Goal: Task Accomplishment & Management: Manage account settings

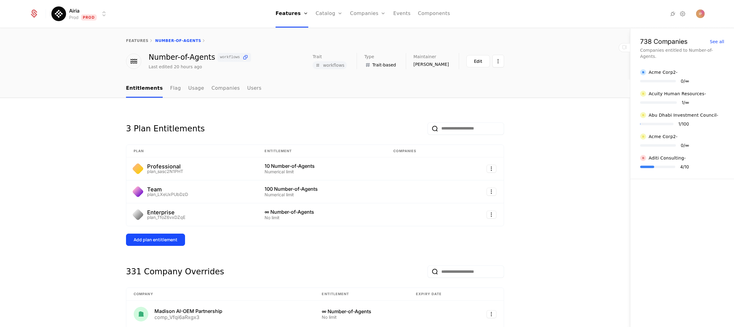
click at [95, 13] on html "Airia Prod Prod Features Features Flags Catalog Plans Add Ons Configuration Com…" at bounding box center [367, 163] width 734 height 327
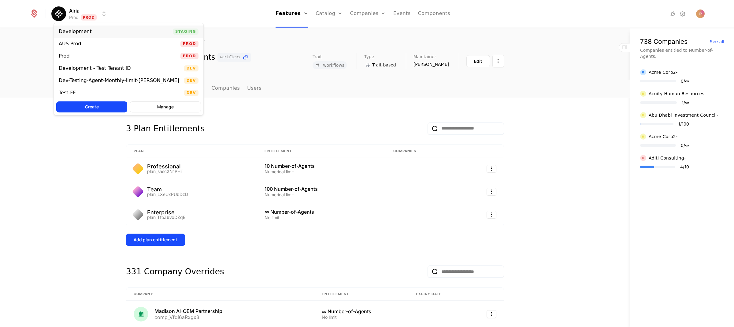
click at [98, 29] on div "Development Staging" at bounding box center [129, 31] width 150 height 12
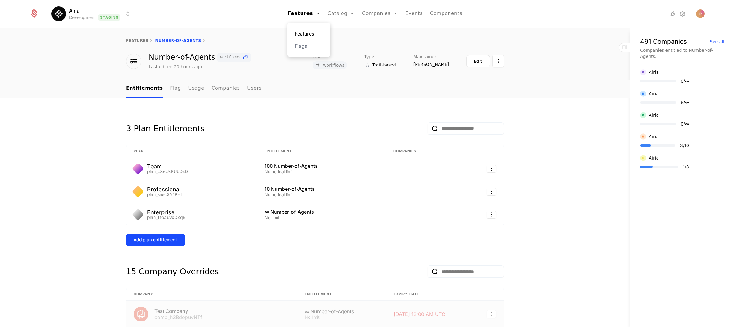
click at [309, 32] on link "Features" at bounding box center [309, 33] width 28 height 7
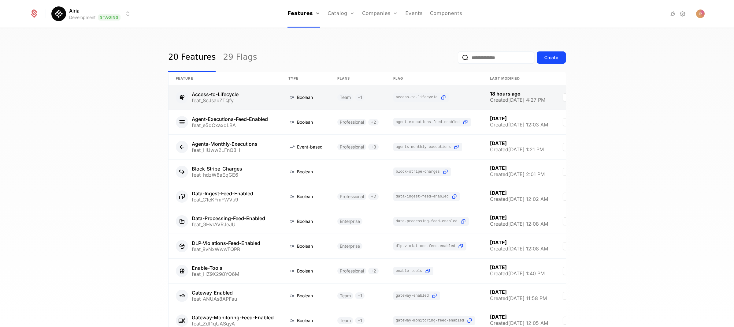
click at [249, 95] on link at bounding box center [225, 97] width 113 height 24
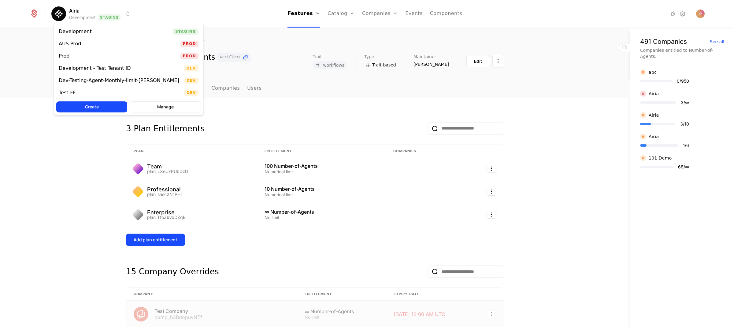
click at [115, 16] on html "Airia Development Staging Features Features Flags Catalog Plans Add Ons Configu…" at bounding box center [367, 163] width 734 height 327
click at [94, 55] on div "Prod Prod" at bounding box center [129, 56] width 150 height 12
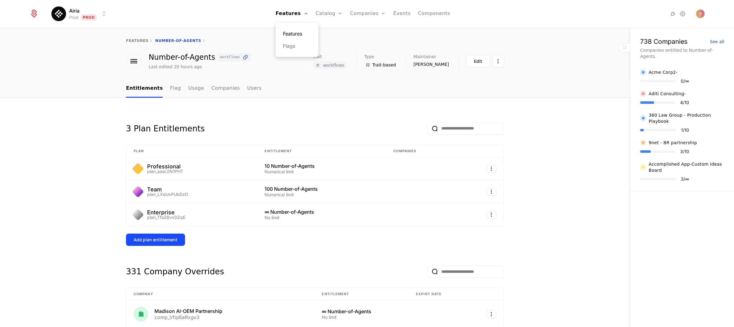
click at [299, 32] on link "Features" at bounding box center [297, 33] width 28 height 7
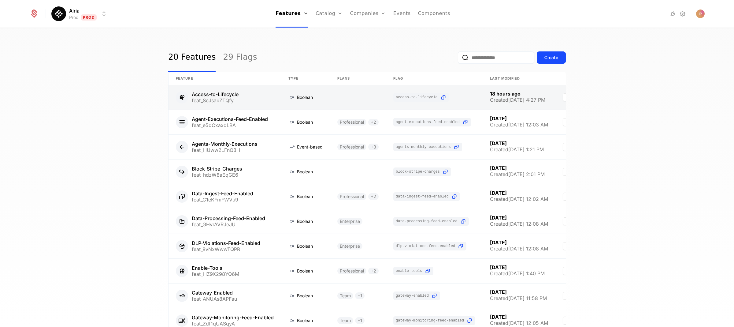
click at [253, 96] on link at bounding box center [225, 97] width 113 height 24
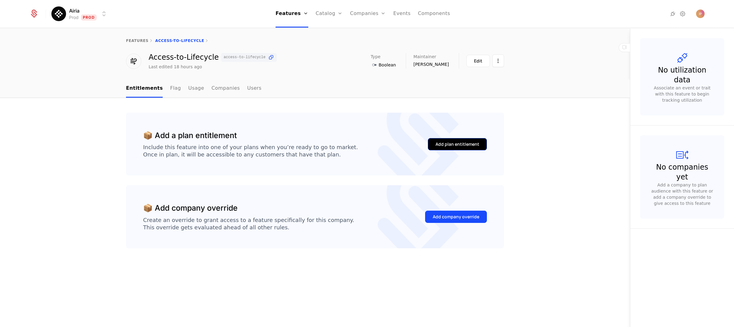
click at [468, 144] on div "Add plan entitlement" at bounding box center [458, 144] width 44 height 6
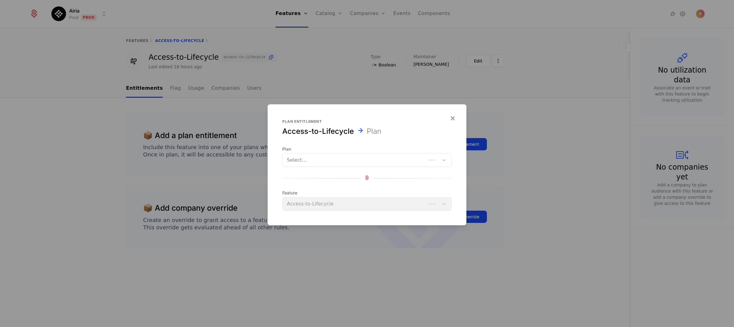
click at [414, 160] on div at bounding box center [354, 160] width 135 height 9
type input "*"
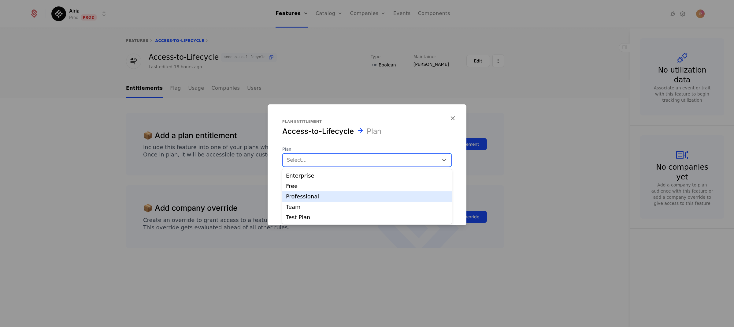
click at [365, 194] on div "Professional" at bounding box center [367, 197] width 162 height 6
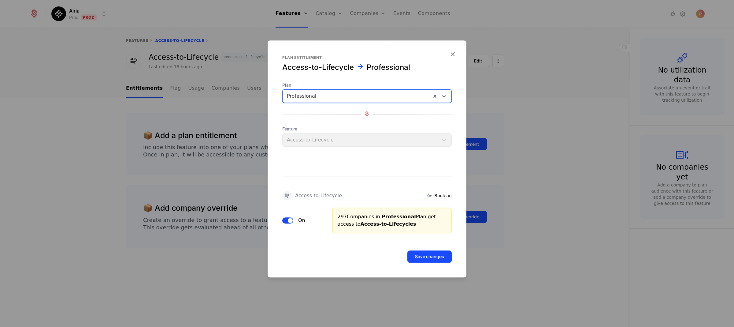
click at [287, 222] on button "On" at bounding box center [287, 220] width 11 height 6
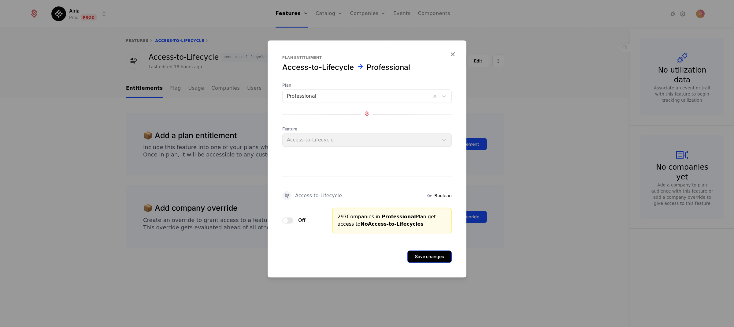
click at [421, 256] on button "Save changes" at bounding box center [430, 256] width 44 height 12
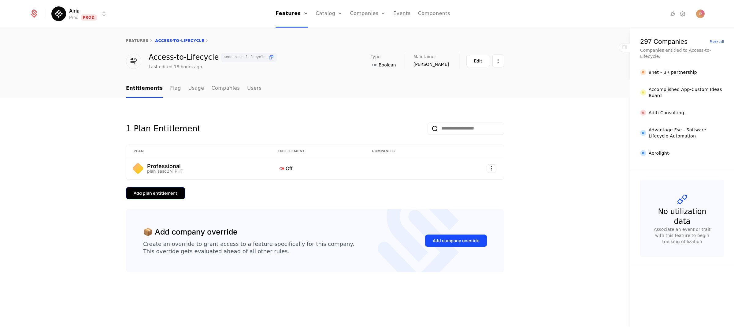
click at [173, 193] on div "Add plan entitlement" at bounding box center [156, 193] width 44 height 6
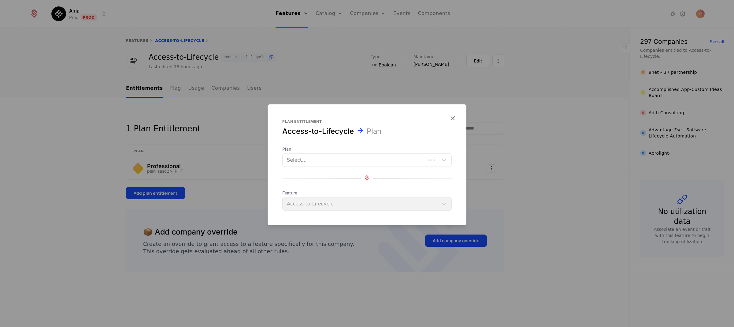
click at [323, 159] on div at bounding box center [354, 160] width 135 height 9
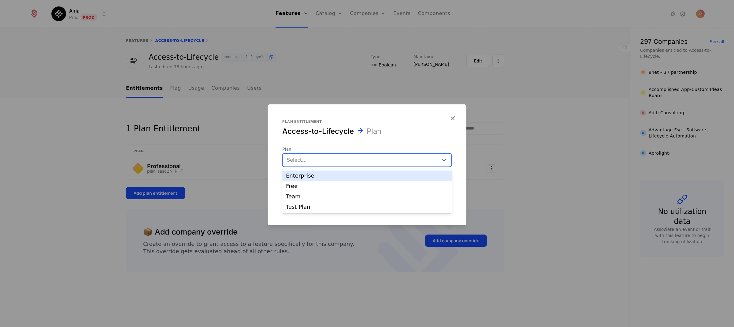
click at [315, 176] on div "Enterprise" at bounding box center [367, 176] width 162 height 6
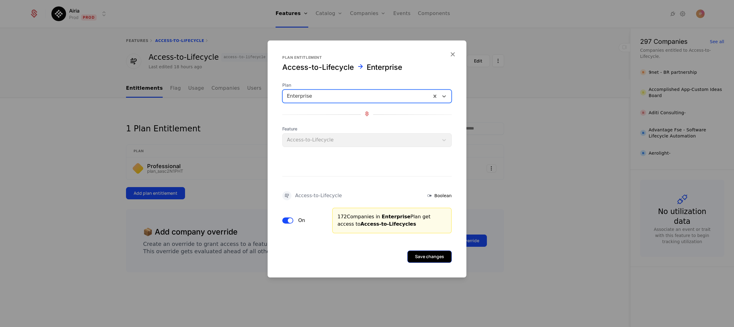
click at [417, 257] on button "Save changes" at bounding box center [430, 256] width 44 height 12
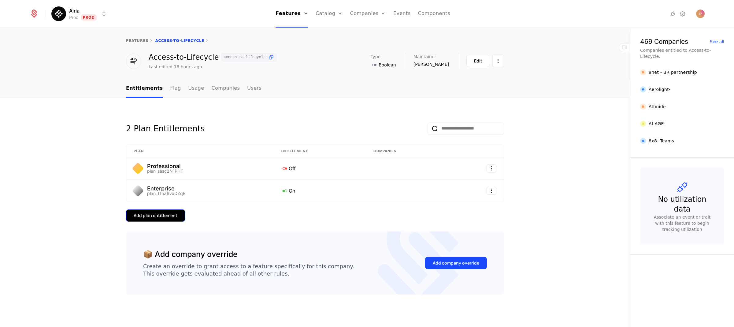
click at [177, 215] on button "Add plan entitlement" at bounding box center [155, 215] width 59 height 12
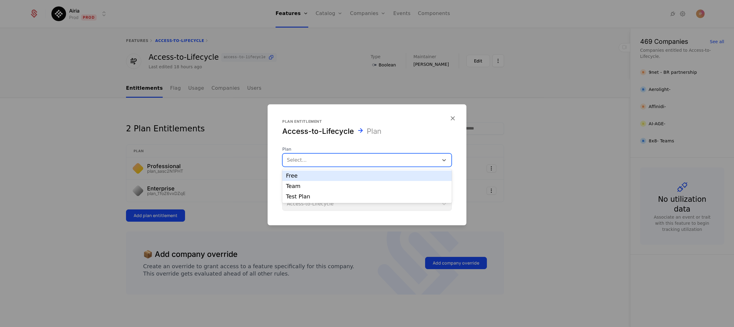
click at [319, 161] on div at bounding box center [360, 160] width 147 height 9
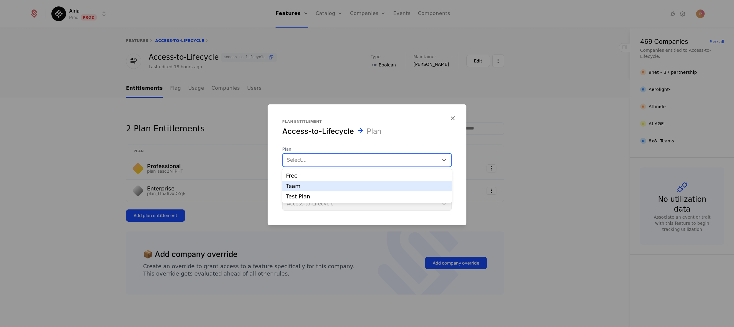
click at [315, 185] on div "Team" at bounding box center [367, 186] width 162 height 6
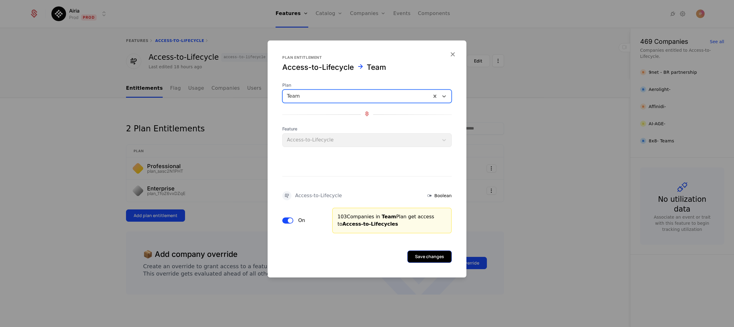
click at [416, 252] on button "Save changes" at bounding box center [430, 256] width 44 height 12
